Goal: Information Seeking & Learning: Understand process/instructions

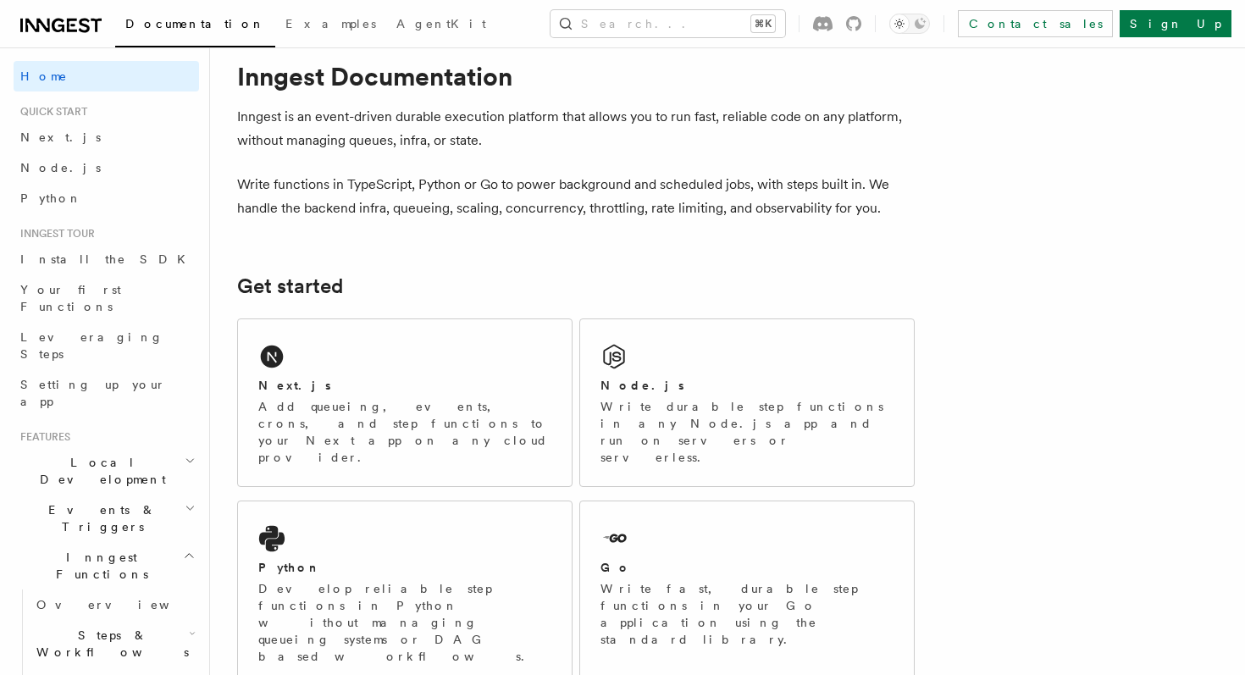
scroll to position [76, 0]
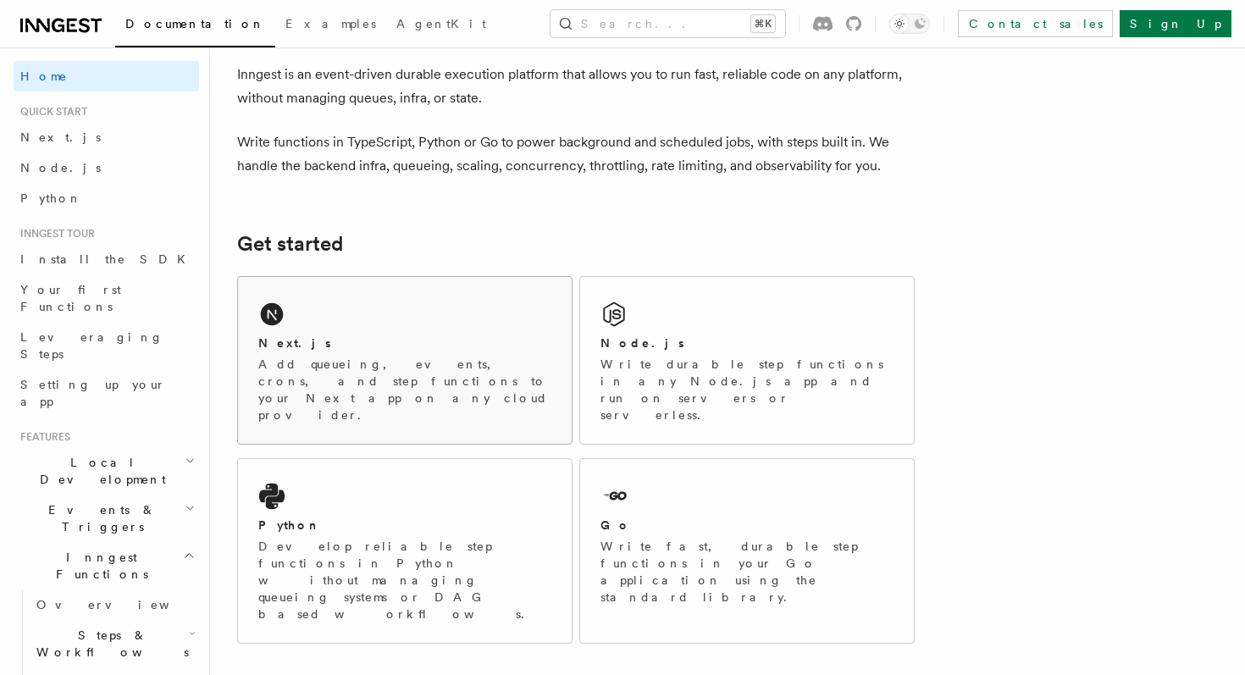
click at [344, 328] on div "Next.js Add queueing, events, crons, and step functions to your Next app on any…" at bounding box center [405, 360] width 334 height 167
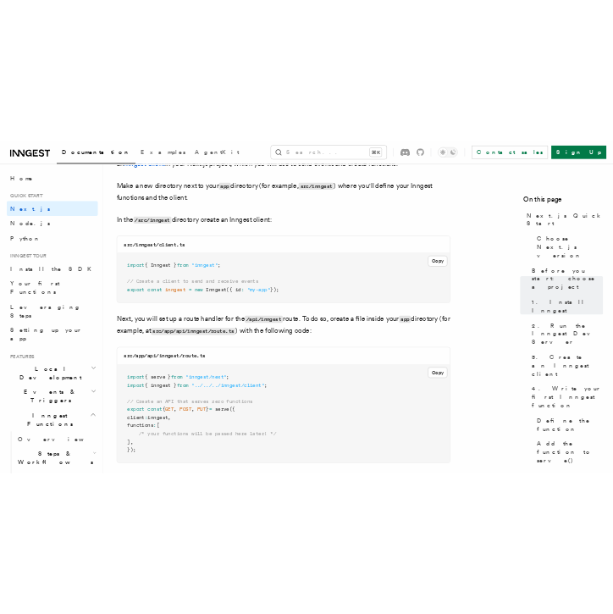
scroll to position [2198, 0]
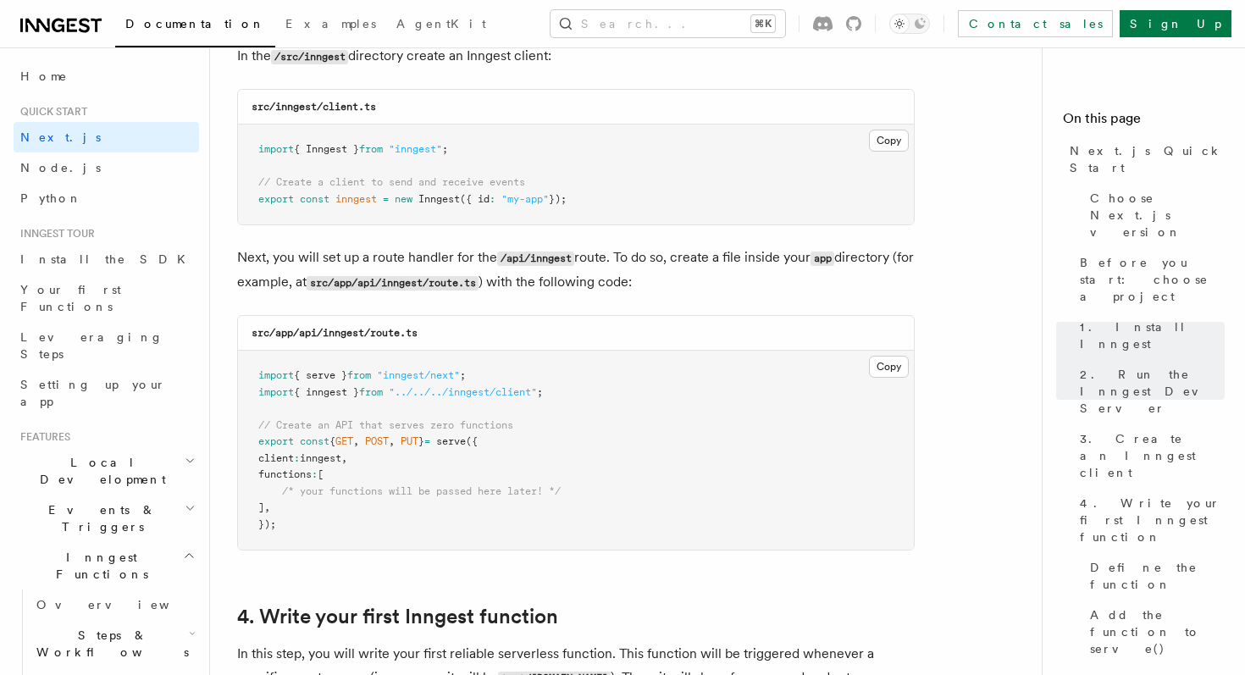
drag, startPoint x: 252, startPoint y: 154, endPoint x: 613, endPoint y: 201, distance: 363.8
click at [614, 201] on pre "import { Inngest } from "inngest" ; // Create a client to send and receive even…" at bounding box center [576, 174] width 676 height 100
copy code "import { Inngest } from "inngest" ; // Create a client to send and receive even…"
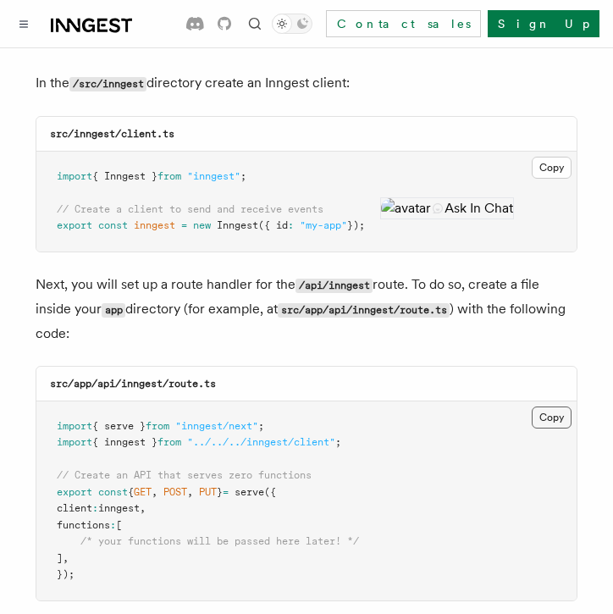
click at [545, 406] on button "Copy Copied" at bounding box center [552, 417] width 40 height 22
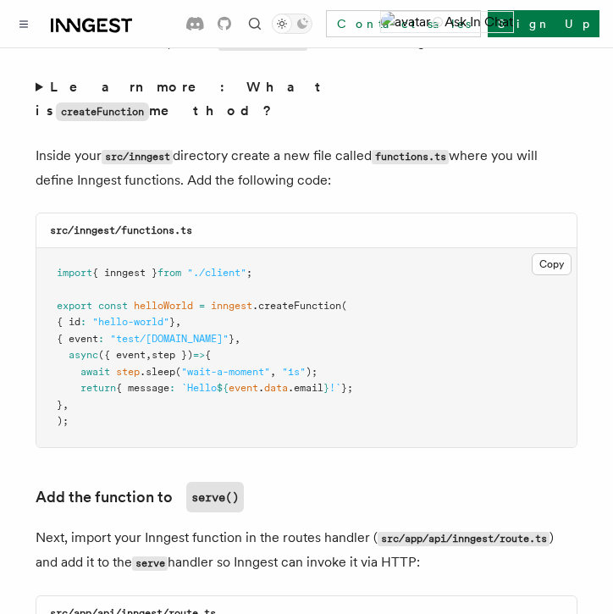
scroll to position [3034, 0]
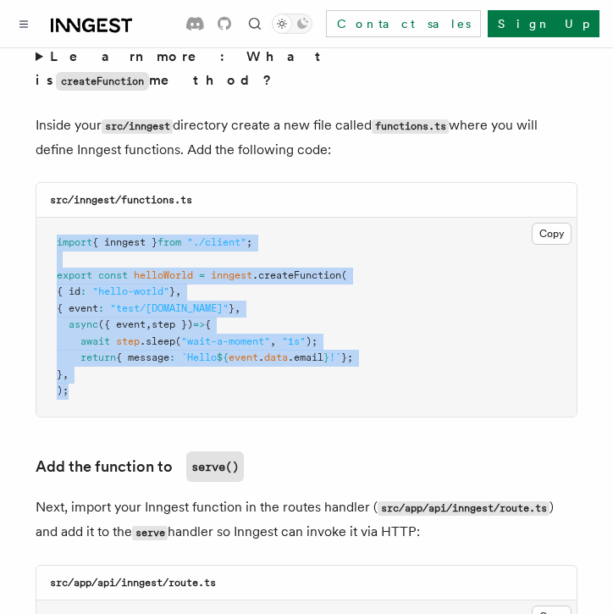
drag, startPoint x: 75, startPoint y: 337, endPoint x: 49, endPoint y: 152, distance: 187.1
click at [49, 218] on pre "import { inngest } from "./client" ; export const helloWorld = inngest .createF…" at bounding box center [306, 317] width 540 height 199
copy code "import { inngest } from "./client" ; export const helloWorld = inngest .createF…"
